Goal: Find specific page/section: Find specific page/section

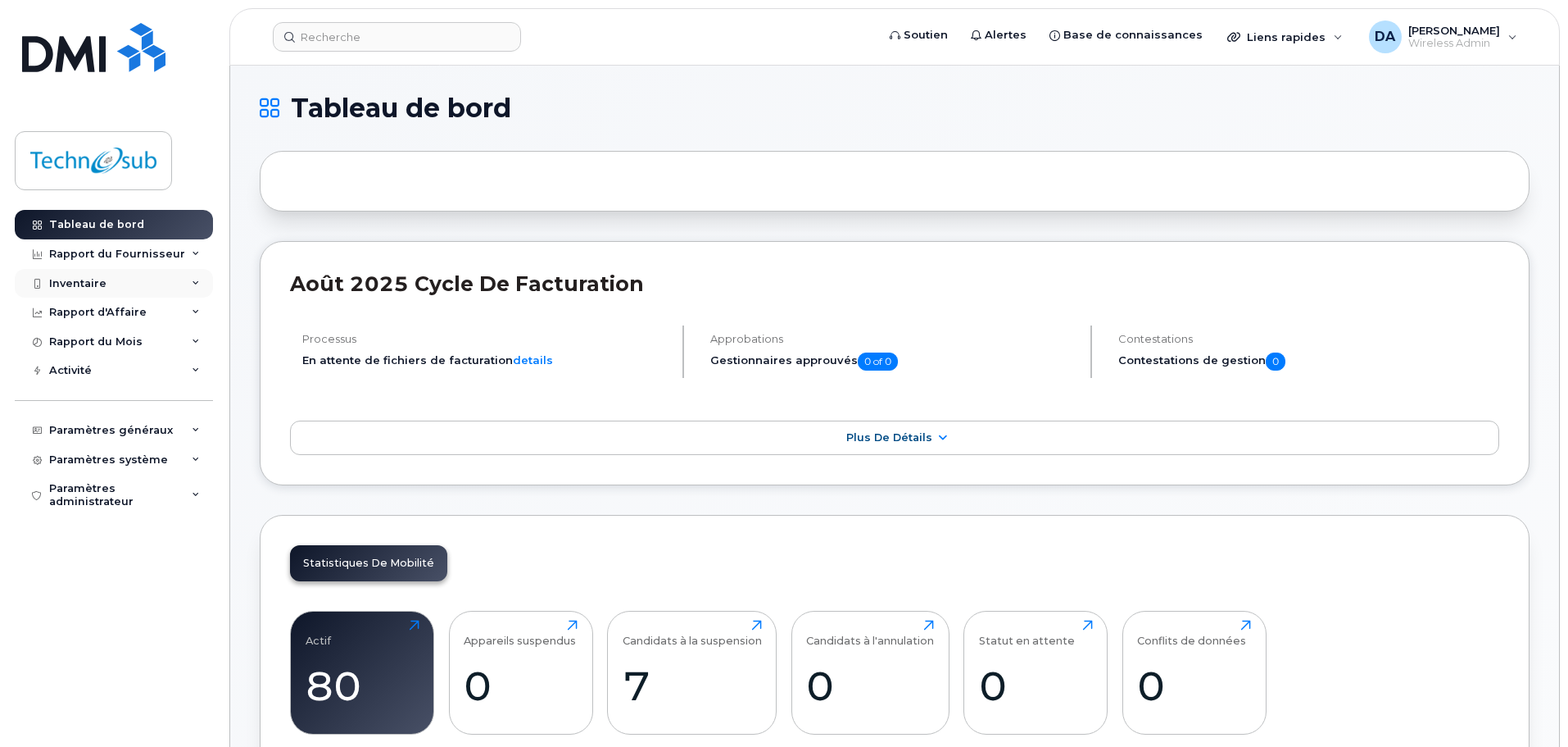
click at [137, 285] on div "Inventaire" at bounding box center [113, 283] width 198 height 30
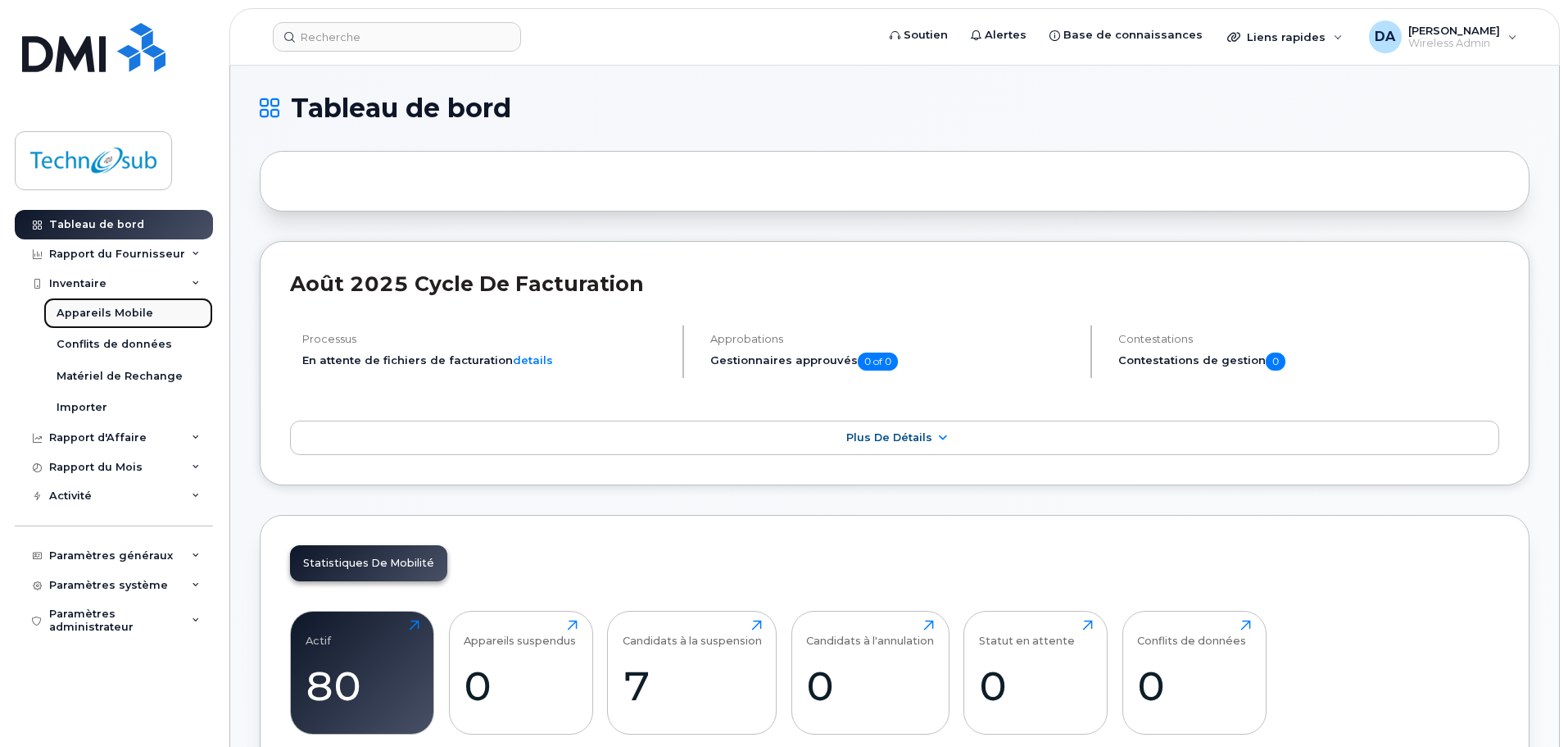
click at [161, 314] on link "Appareils Mobile" at bounding box center [127, 313] width 169 height 32
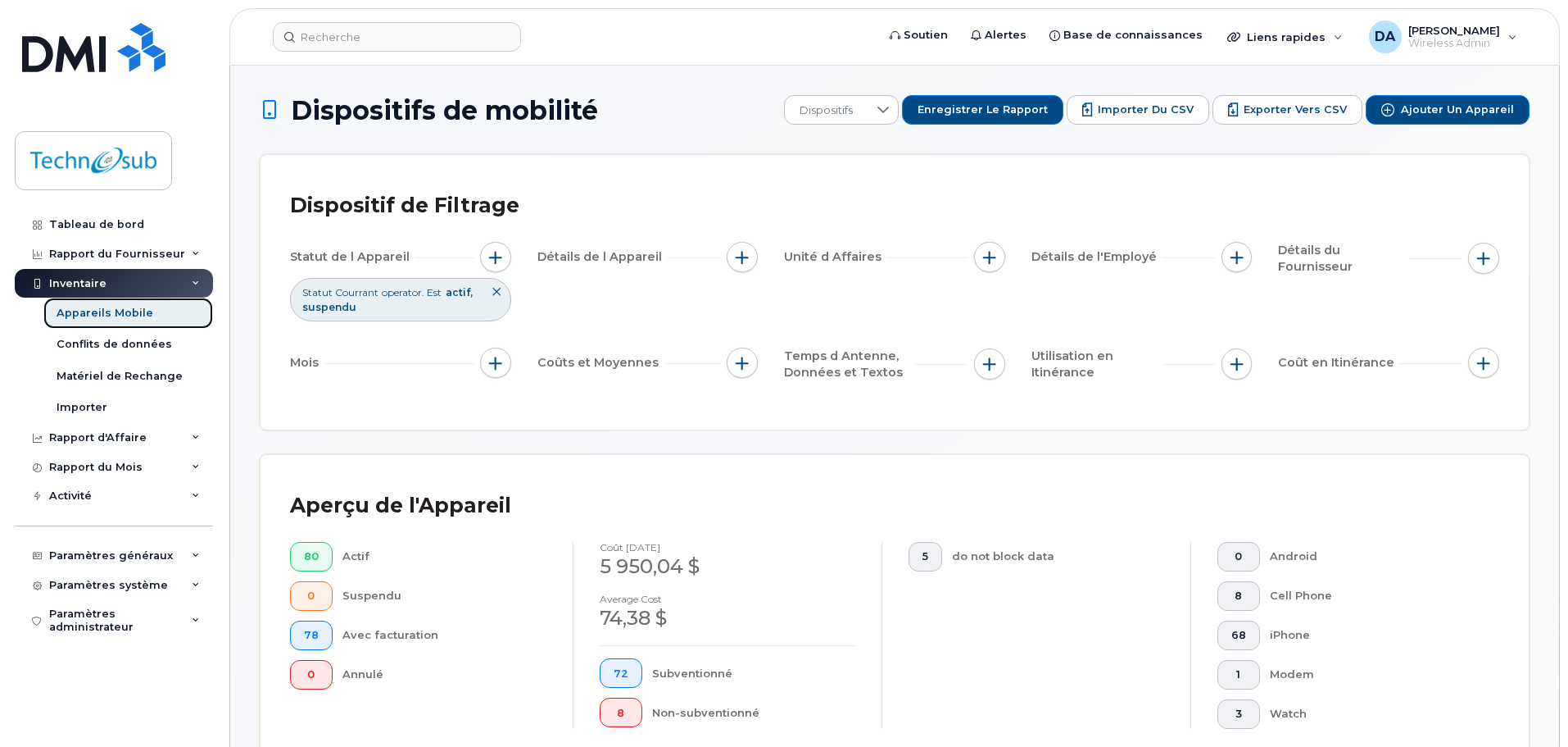
scroll to position [246, 0]
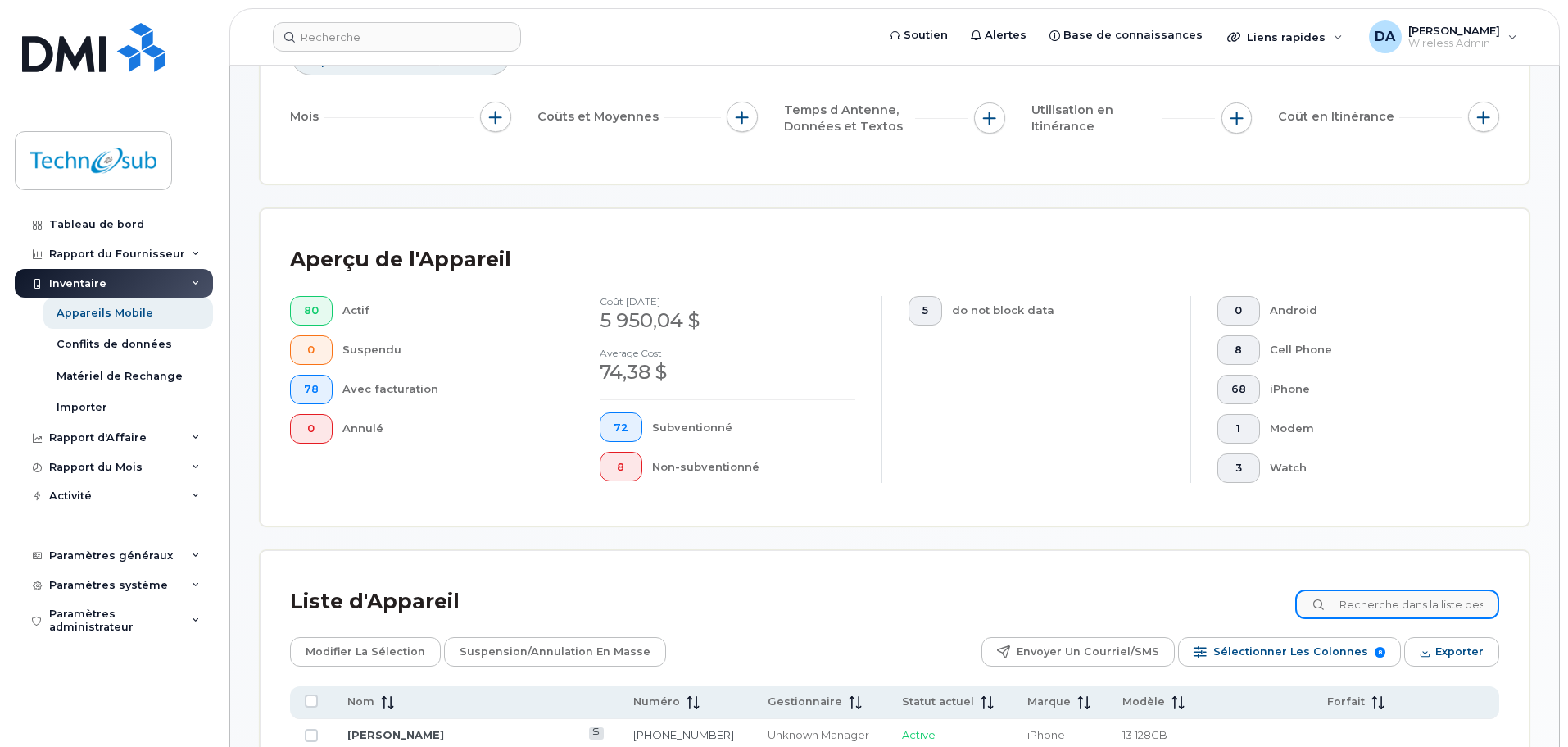
click at [1421, 592] on input at bounding box center [1397, 604] width 204 height 30
type input "brisson"
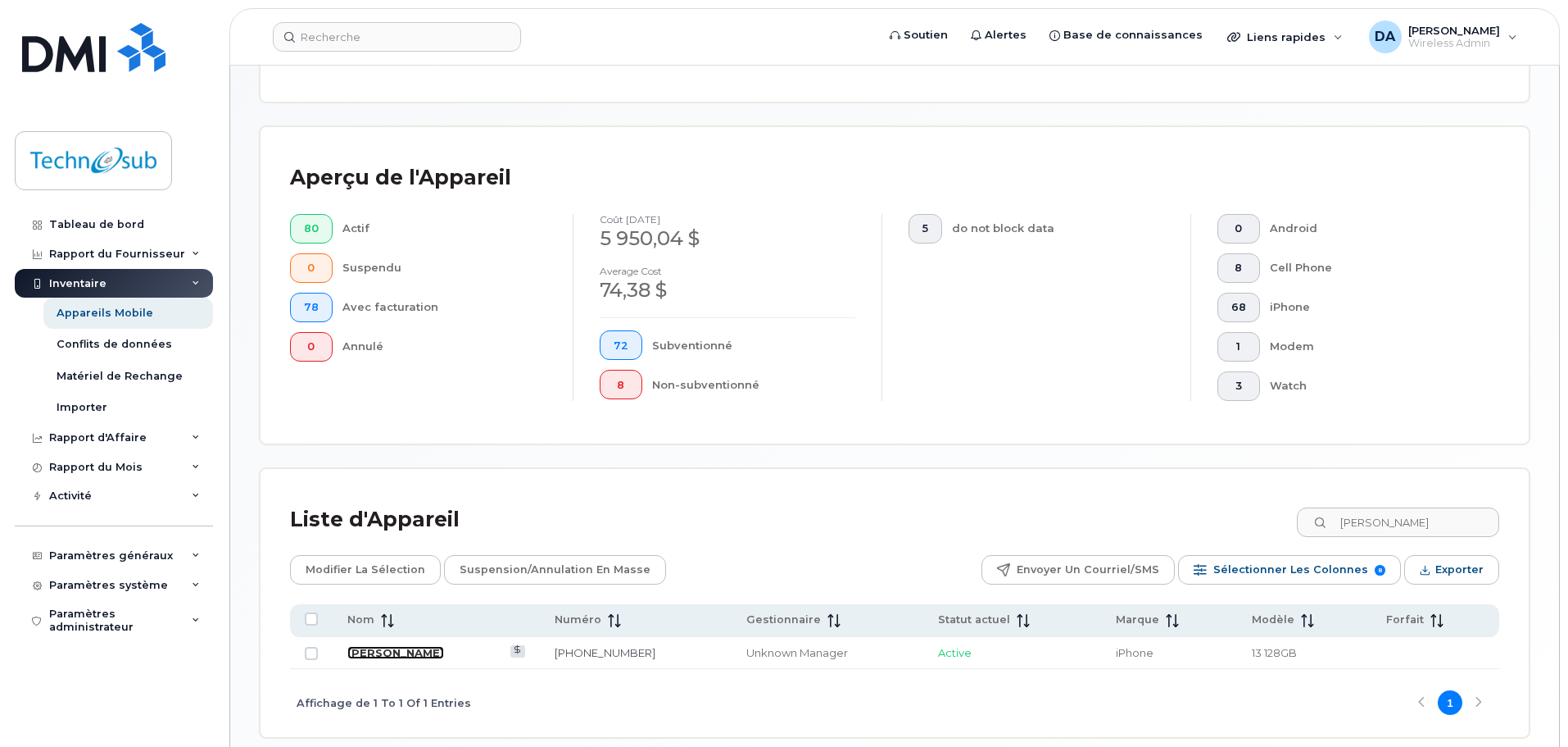
click at [400, 651] on link "[PERSON_NAME]" at bounding box center [395, 652] width 97 height 13
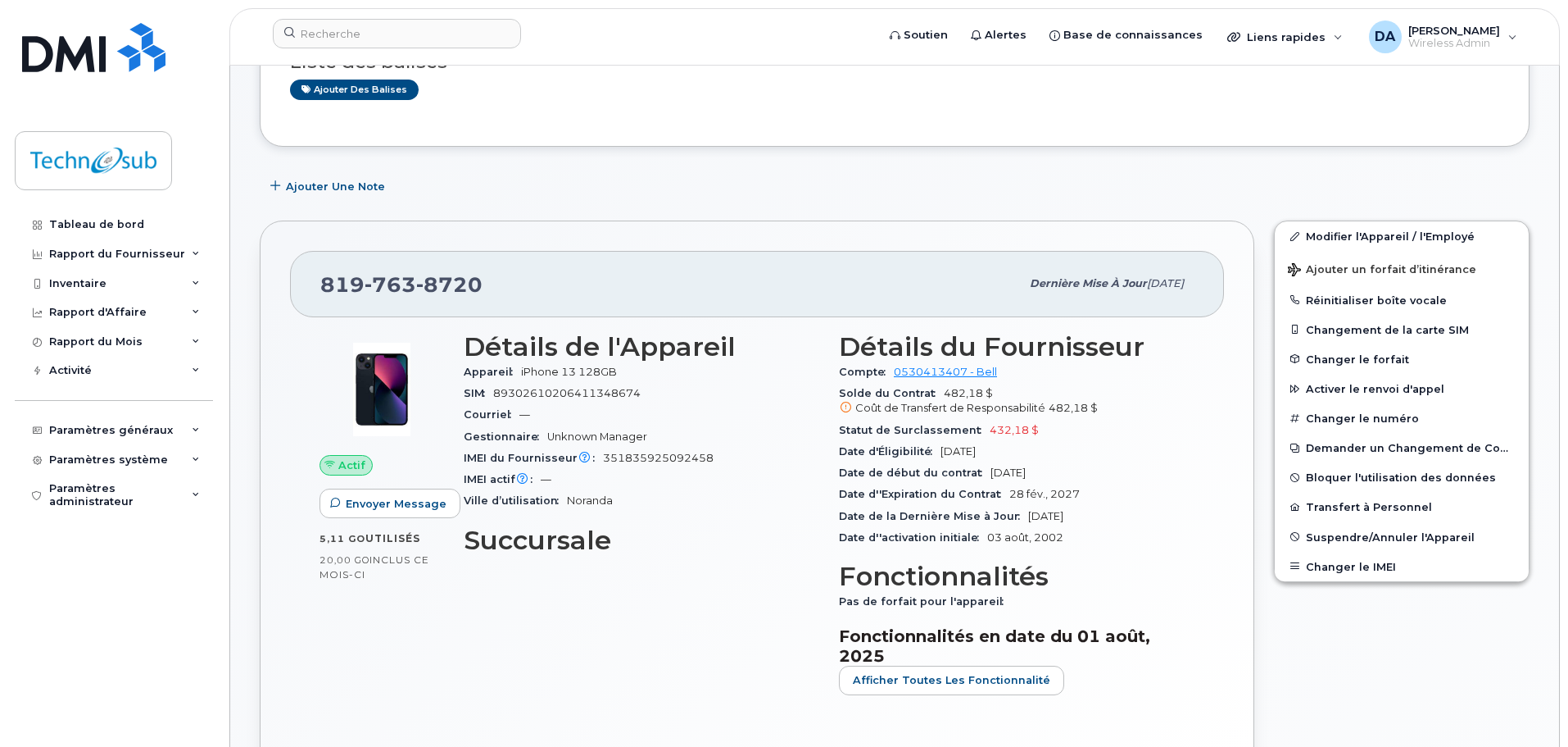
scroll to position [246, 0]
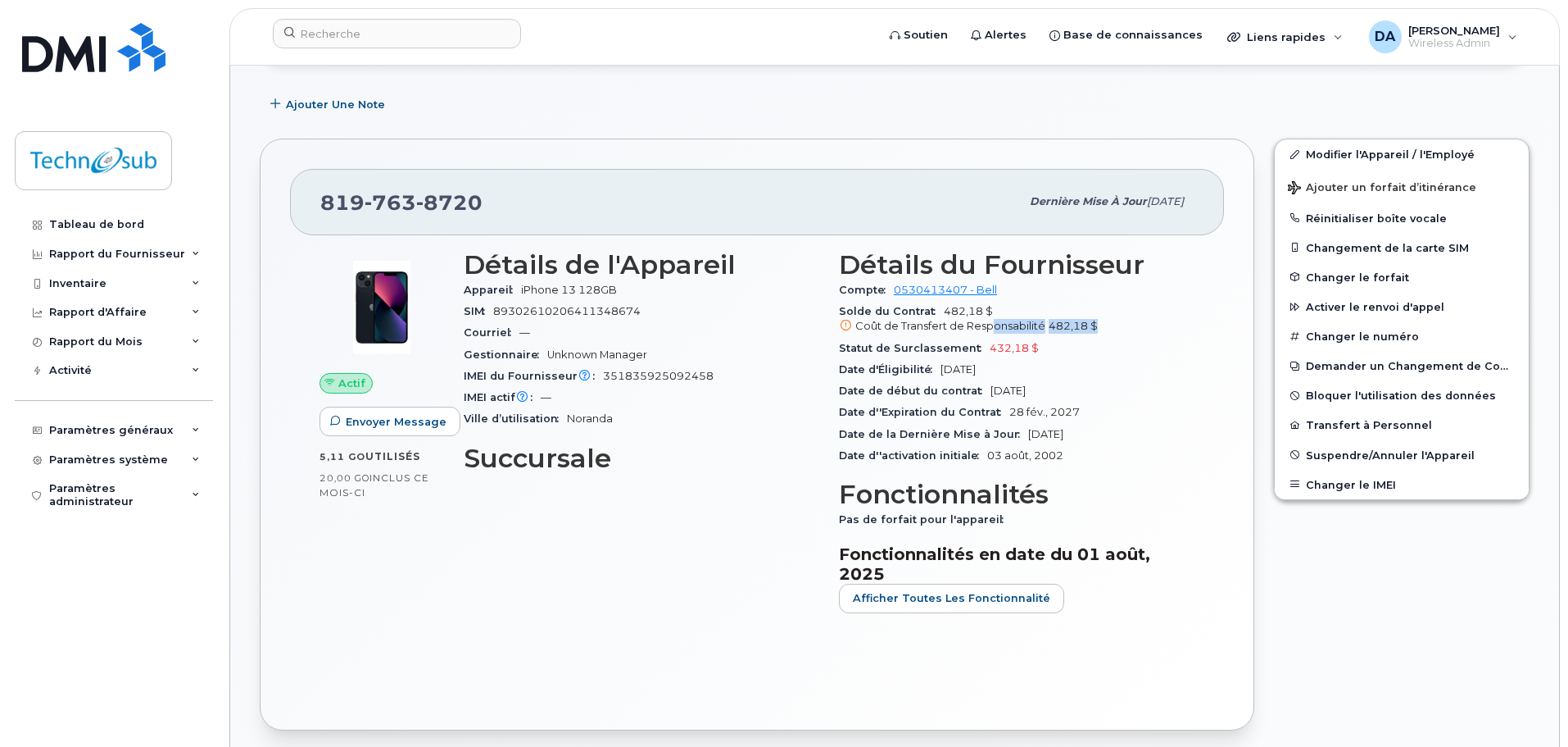
drag, startPoint x: 992, startPoint y: 325, endPoint x: 1125, endPoint y: 327, distance: 133.0
click at [1125, 327] on div "Coût de Transfert de Responsabilité 482,18 $" at bounding box center [1016, 325] width 356 height 14
